Goal: Obtain resource: Obtain resource

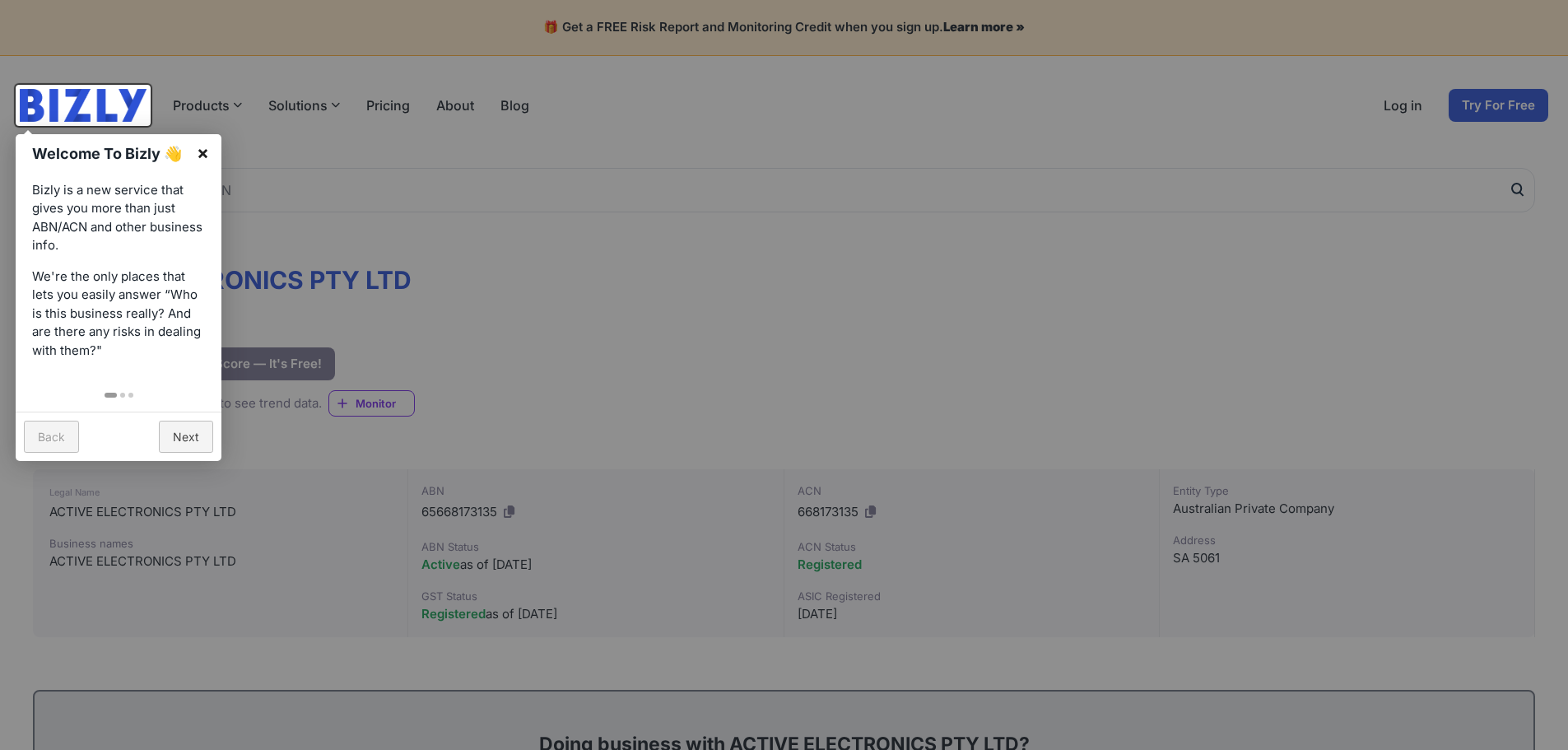
click at [191, 142] on link "×" at bounding box center [203, 153] width 37 height 37
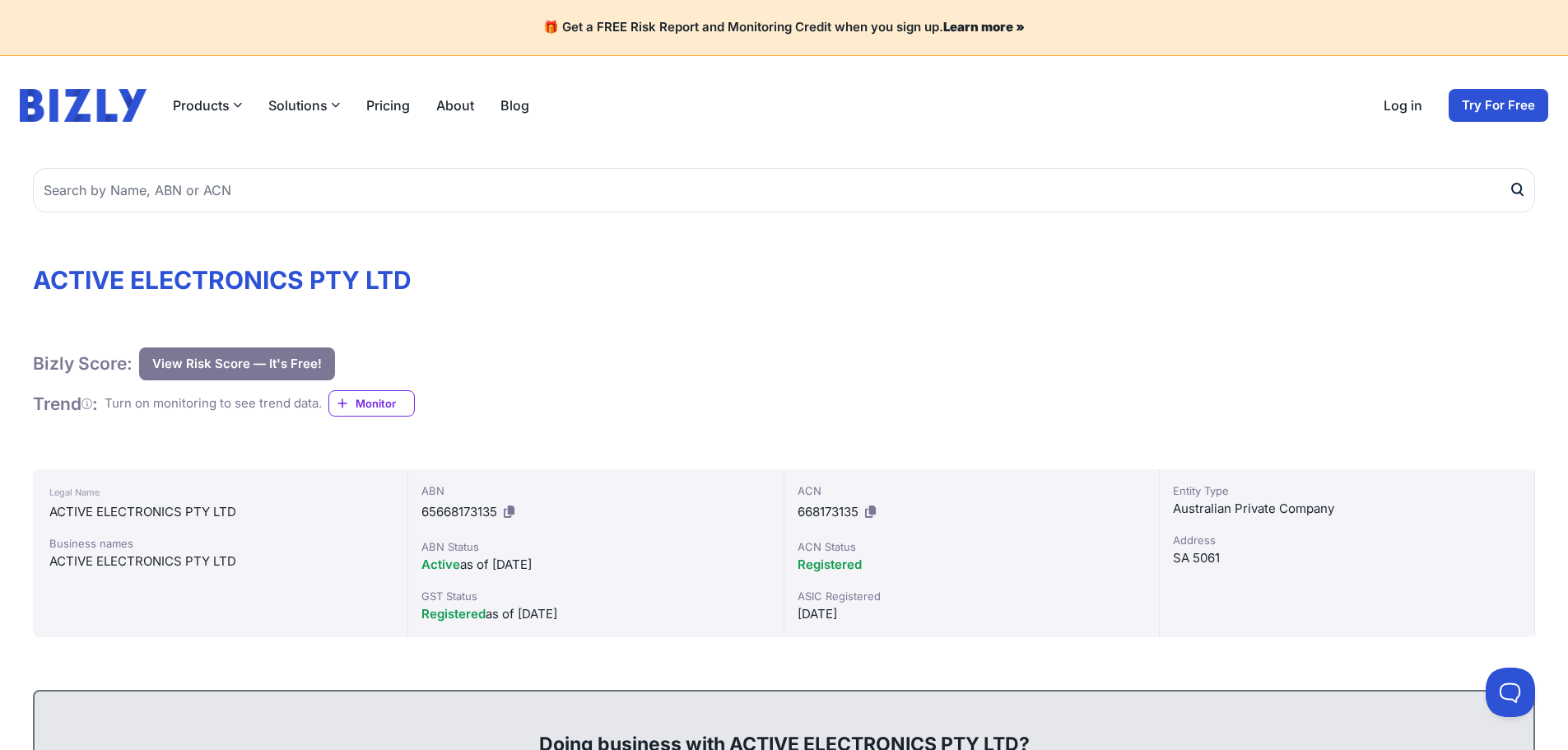
click at [294, 351] on button "View Risk Score — It's Free!" at bounding box center [237, 364] width 196 height 33
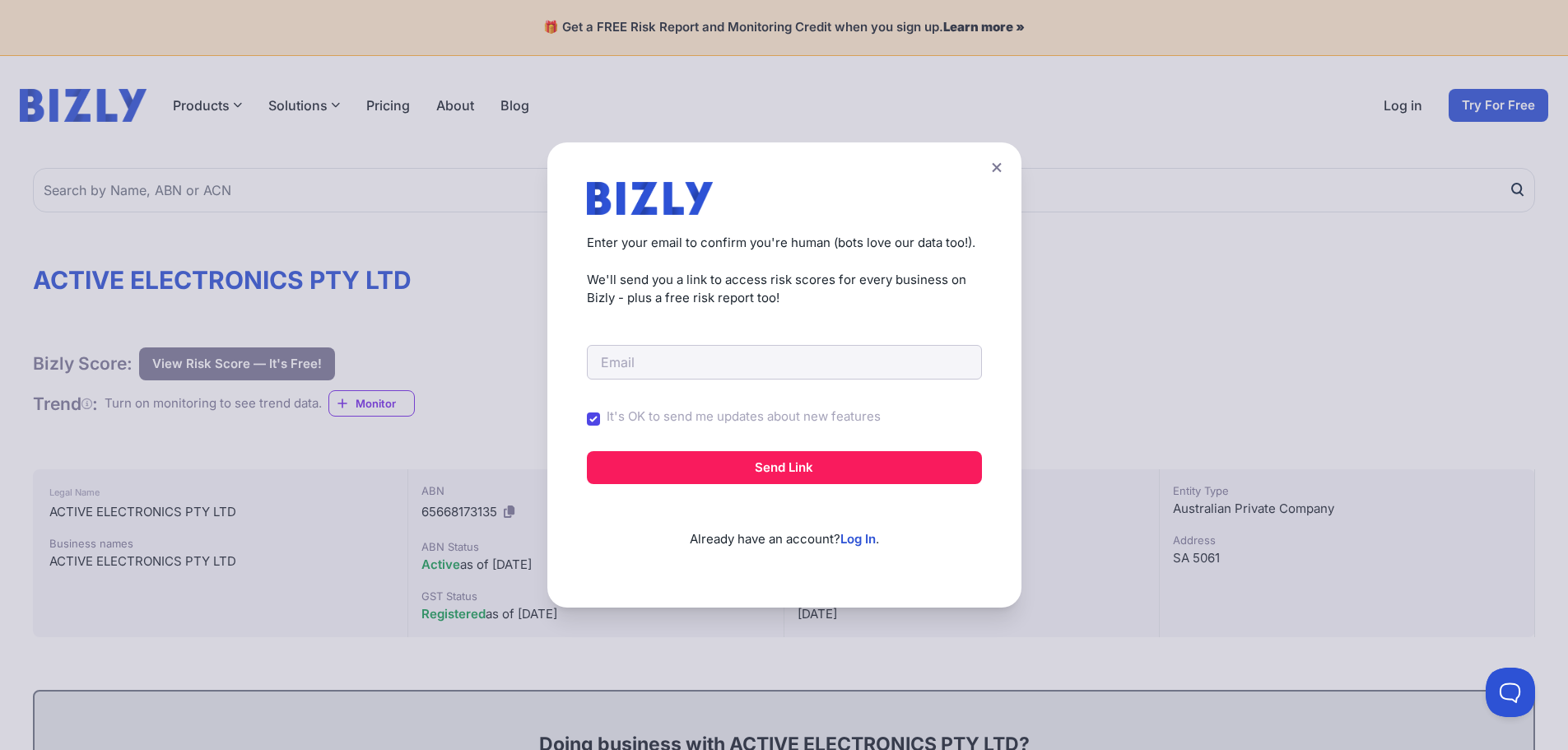
click at [995, 169] on button at bounding box center [996, 167] width 23 height 24
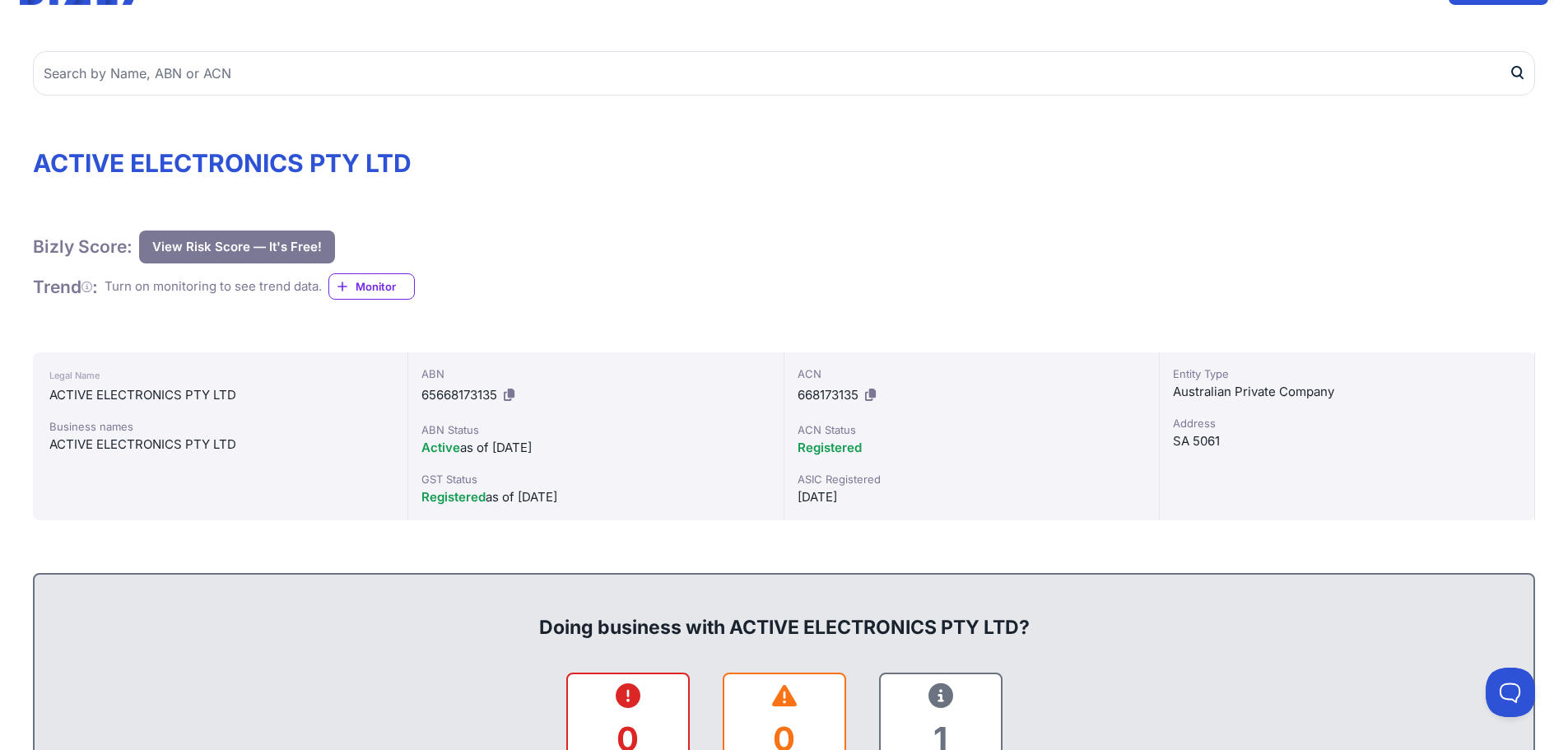
scroll to position [138, 0]
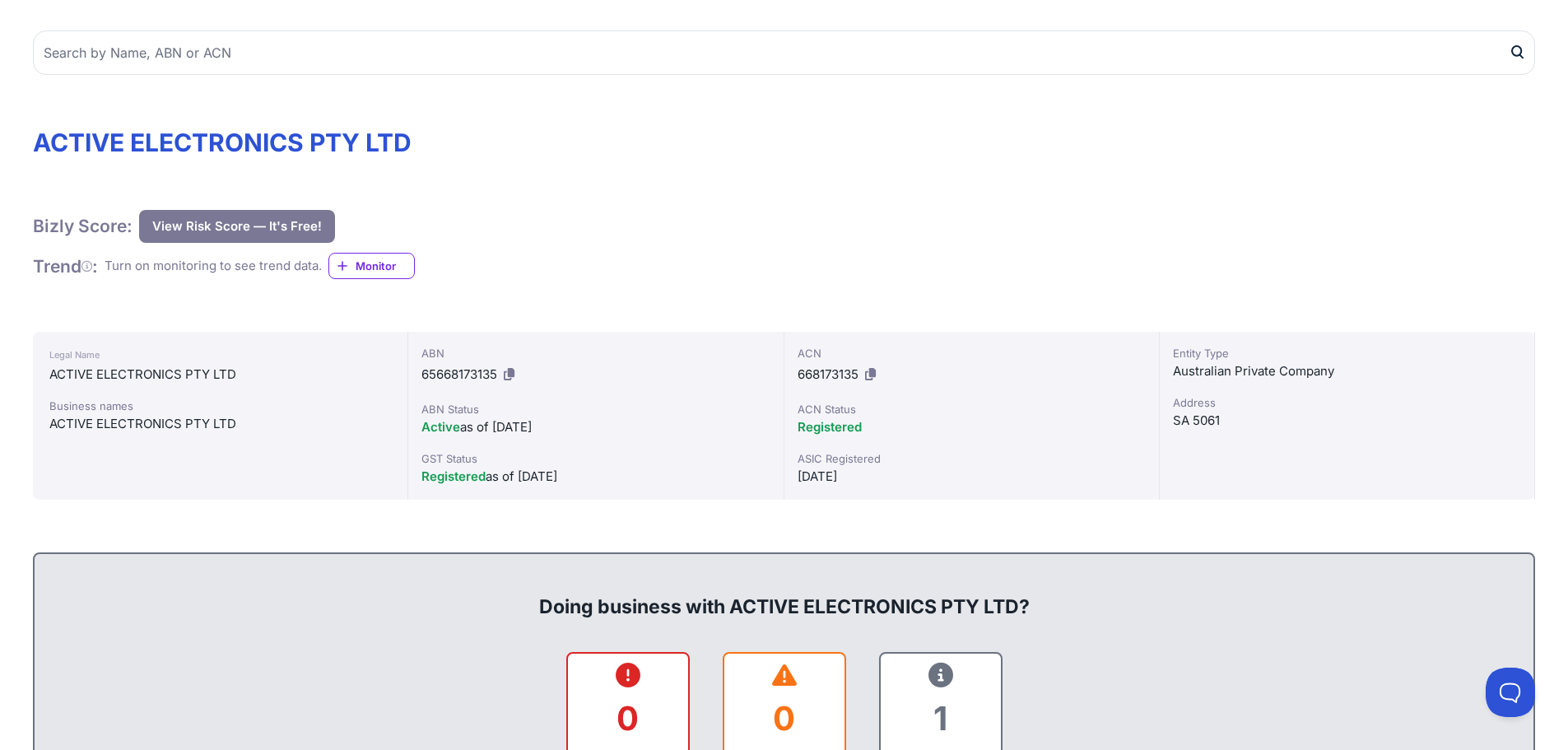
click at [266, 227] on button "View Risk Score — It's Free!" at bounding box center [237, 227] width 196 height 33
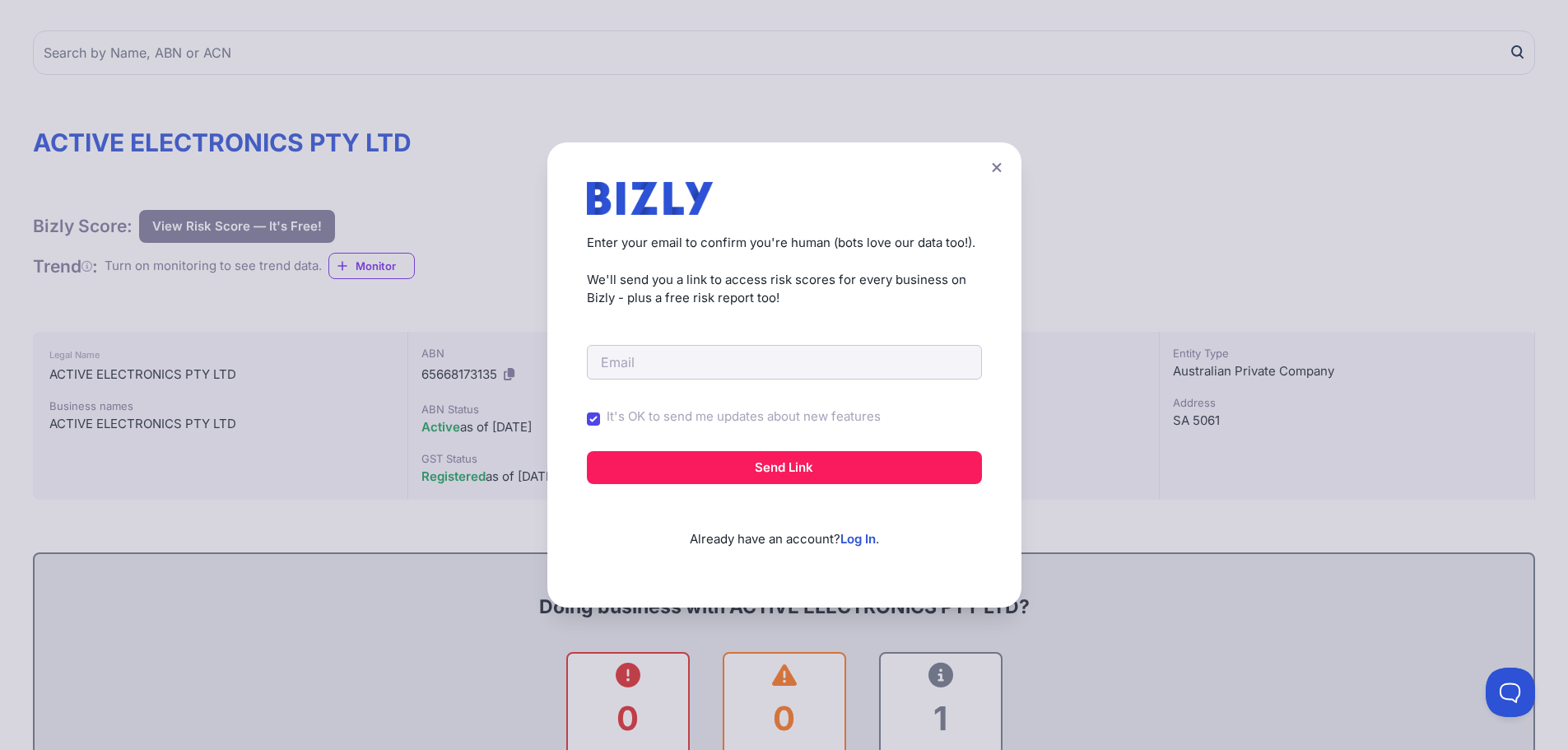
click at [753, 381] on form "It's OK to send me updates about new features Send Link" at bounding box center [784, 395] width 395 height 176
click at [748, 369] on input "email" at bounding box center [784, 362] width 395 height 34
click at [600, 423] on input "It's OK to send me updates about new features" at bounding box center [592, 419] width 13 height 13
checkbox input "false"
click at [710, 353] on input "email" at bounding box center [784, 362] width 395 height 34
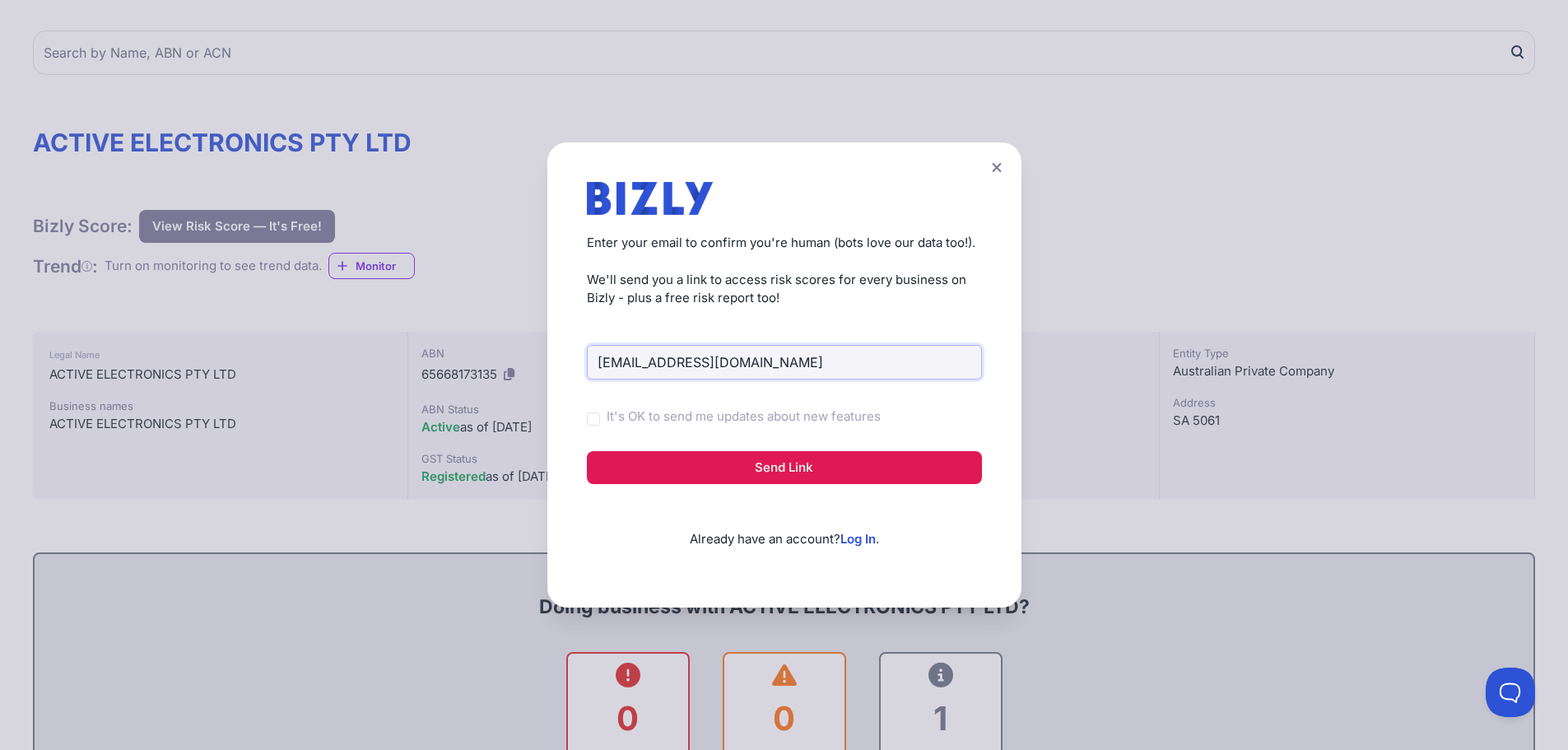
type input "[EMAIL_ADDRESS][DOMAIN_NAME]"
click at [859, 468] on button "Send Link" at bounding box center [784, 468] width 395 height 33
click at [831, 470] on button "Send Link" at bounding box center [784, 468] width 395 height 33
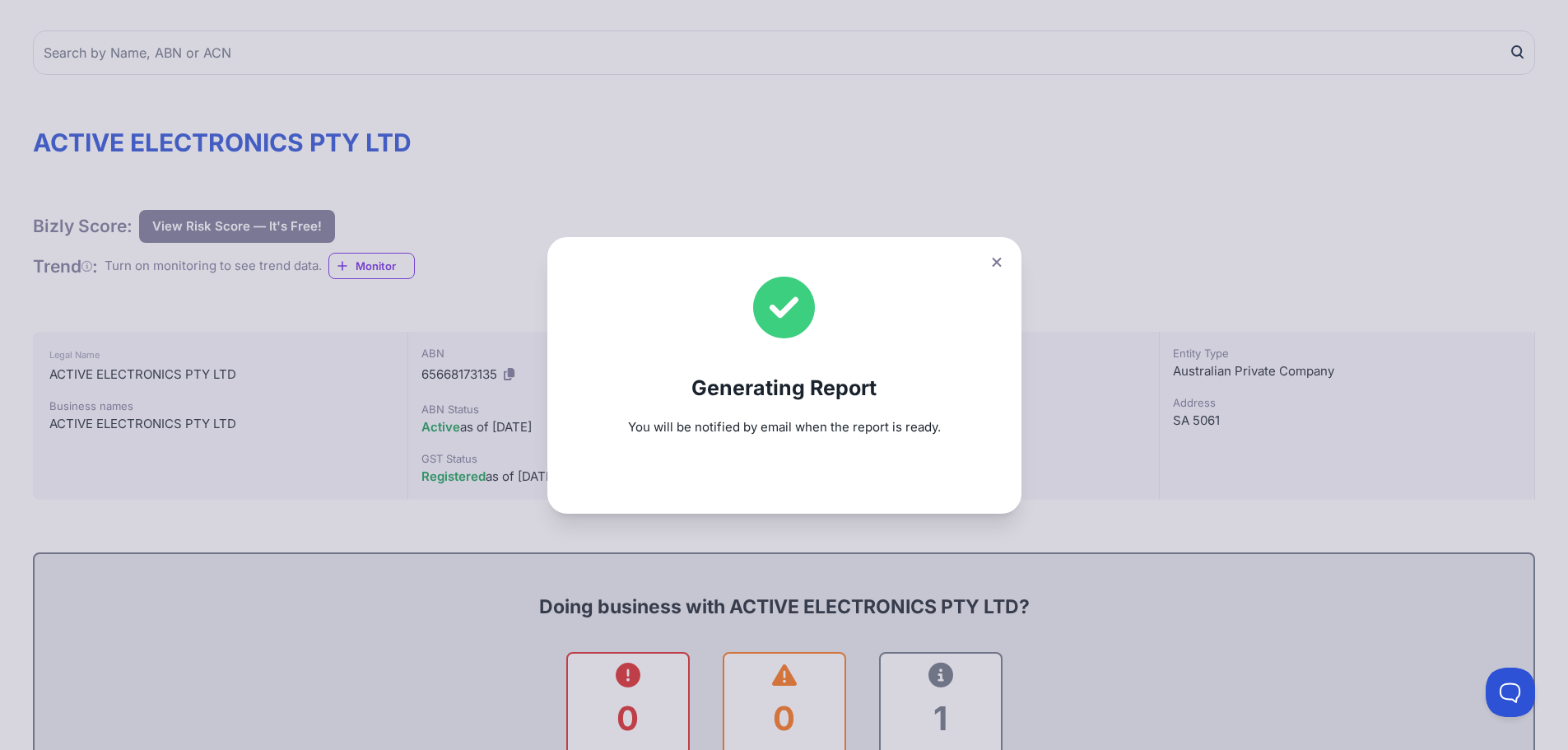
click at [985, 196] on div "Generating Report You will be notified by email when the report is ready." at bounding box center [784, 375] width 1568 height 750
click at [994, 267] on button at bounding box center [996, 262] width 23 height 24
